Goal: Browse casually

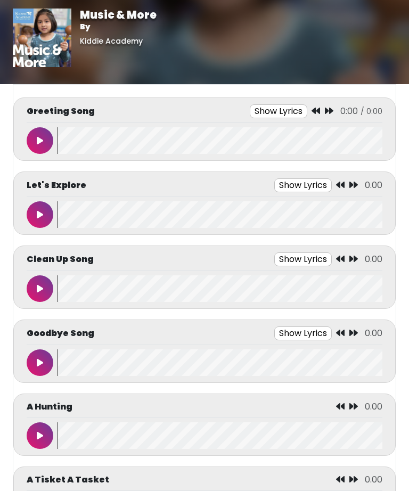
click at [29, 148] on button at bounding box center [40, 140] width 27 height 27
click at [39, 144] on icon at bounding box center [39, 140] width 5 height 9
click at [40, 144] on icon at bounding box center [40, 140] width 6 height 9
click at [45, 212] on button at bounding box center [40, 214] width 27 height 27
click at [43, 435] on button at bounding box center [40, 435] width 27 height 27
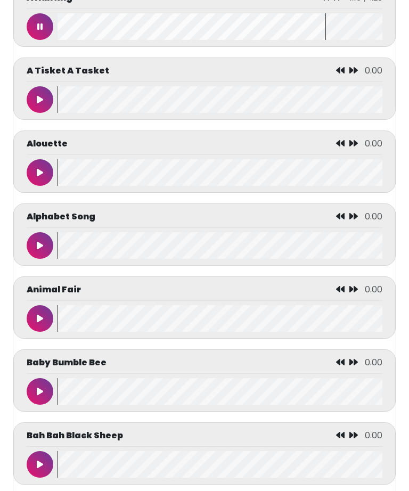
scroll to position [410, 0]
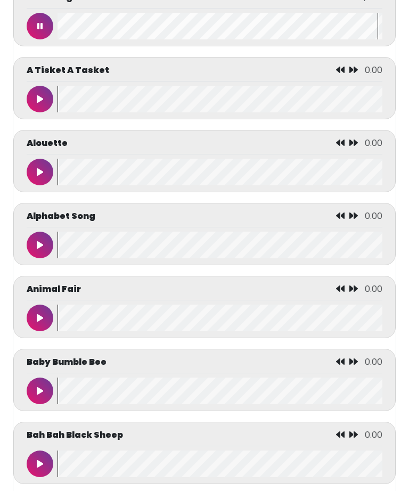
click at [42, 255] on button at bounding box center [40, 245] width 27 height 27
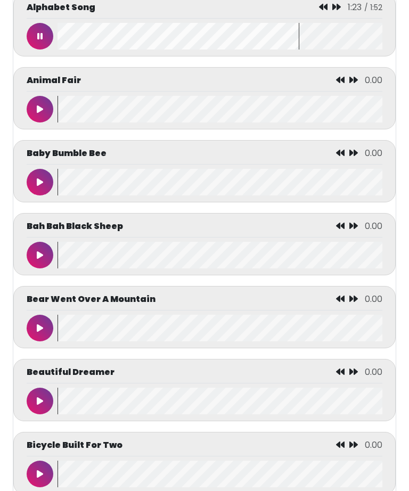
scroll to position [619, 0]
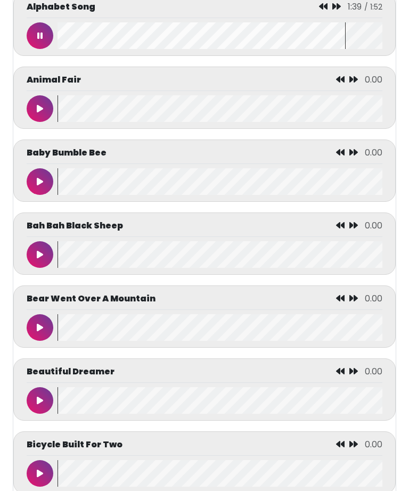
click at [36, 485] on button at bounding box center [40, 473] width 27 height 27
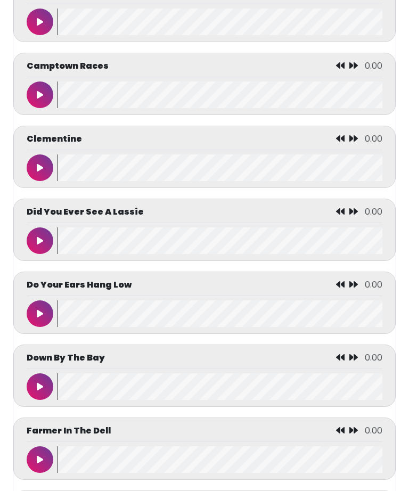
scroll to position [1389, 0]
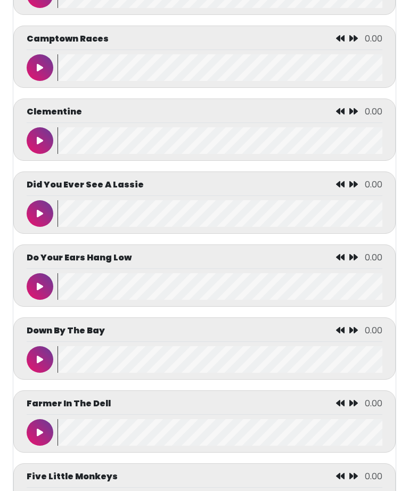
click at [34, 373] on button at bounding box center [40, 359] width 27 height 27
click at [40, 364] on icon at bounding box center [39, 359] width 5 height 9
click at [35, 368] on button at bounding box center [40, 359] width 27 height 27
click at [38, 364] on icon at bounding box center [39, 359] width 5 height 9
click at [35, 373] on button at bounding box center [40, 359] width 27 height 27
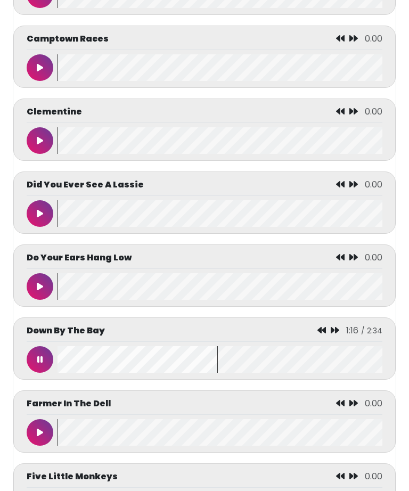
click at [34, 372] on button at bounding box center [40, 359] width 27 height 27
click at [38, 373] on button at bounding box center [40, 359] width 27 height 27
click at [34, 373] on button at bounding box center [40, 359] width 27 height 27
click at [32, 373] on button at bounding box center [40, 359] width 27 height 27
click at [33, 372] on button at bounding box center [40, 359] width 27 height 27
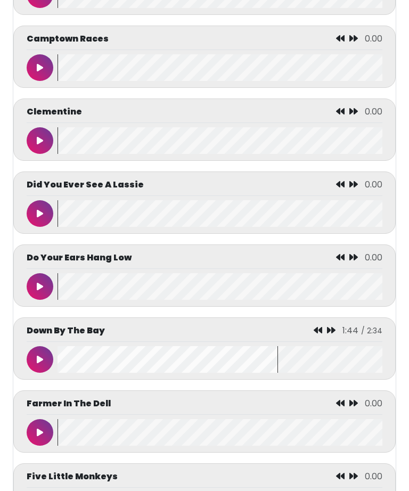
click at [37, 366] on button at bounding box center [40, 359] width 27 height 27
click at [35, 372] on button at bounding box center [40, 359] width 27 height 27
